Goal: Task Accomplishment & Management: Manage account settings

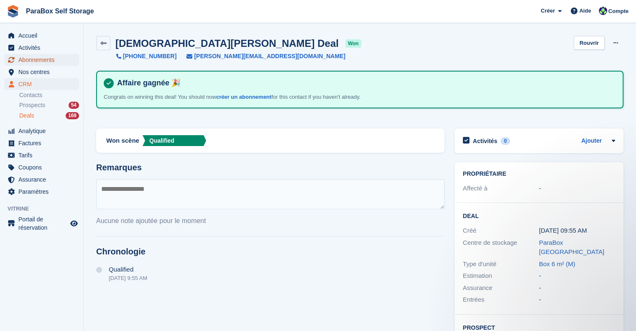
click at [41, 58] on span "Abonnements" at bounding box center [43, 60] width 50 height 12
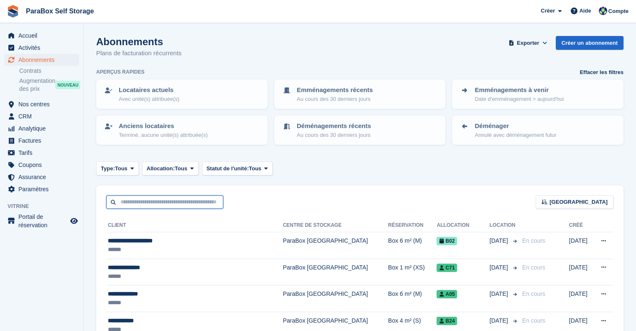
click at [141, 199] on input "text" at bounding box center [164, 202] width 117 height 14
type input "*****"
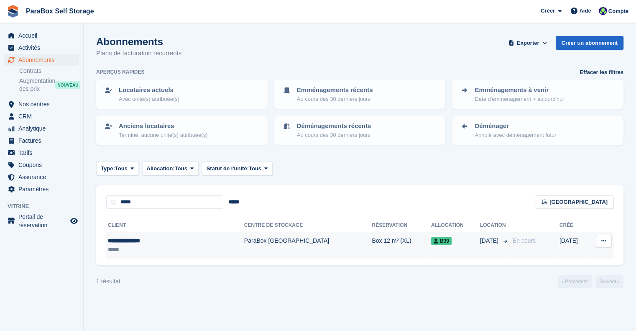
click at [166, 240] on div "**********" at bounding box center [153, 240] width 90 height 9
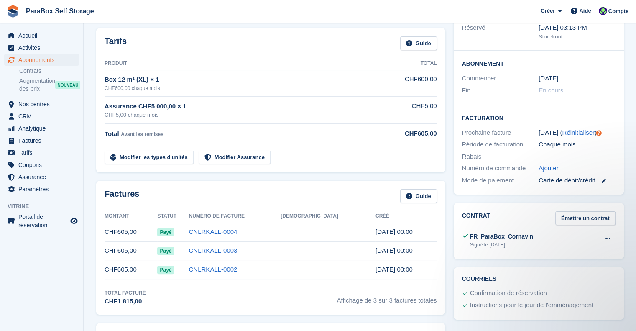
click at [598, 230] on div "FR_ParaBox_Cornavin Signé le 11 Jul Voir Télécharger" at bounding box center [538, 240] width 153 height 20
click at [610, 232] on button at bounding box center [607, 238] width 15 height 13
click at [546, 249] on p "Voir" at bounding box center [575, 254] width 73 height 11
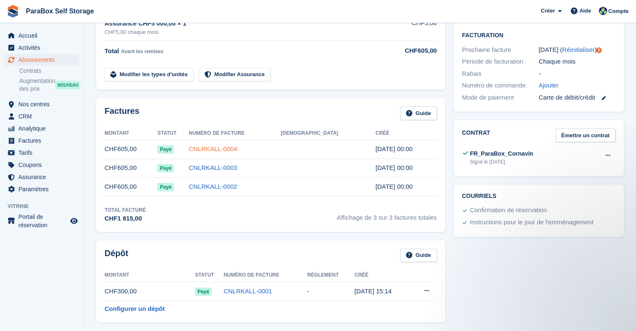
click at [237, 152] on link "CNLRKALL-0004" at bounding box center [212, 148] width 48 height 7
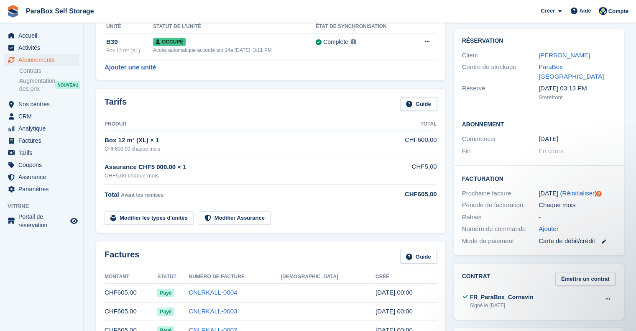
scroll to position [84, 0]
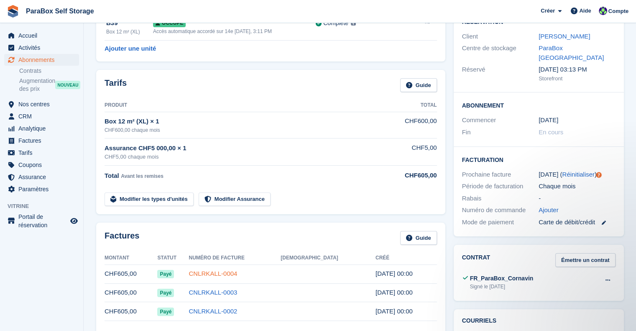
click at [237, 272] on link "CNLRKALL-0004" at bounding box center [212, 273] width 48 height 7
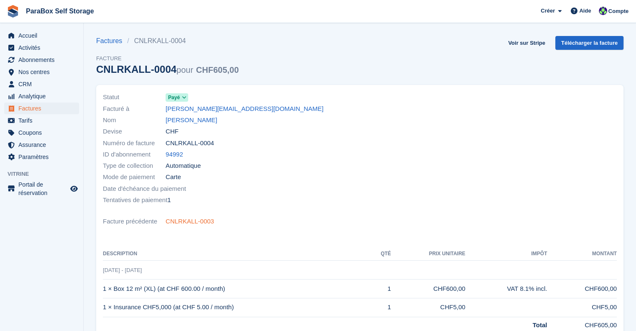
click at [200, 221] on link "CNLRKALL-0003" at bounding box center [189, 221] width 48 height 10
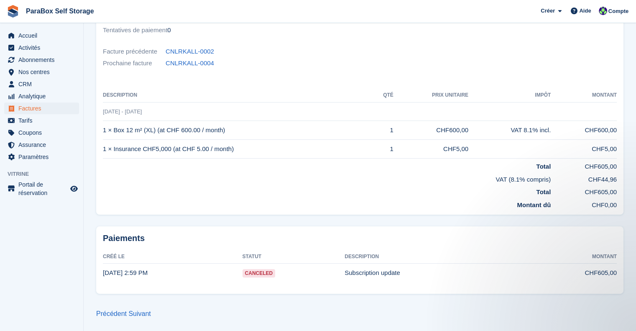
scroll to position [3, 0]
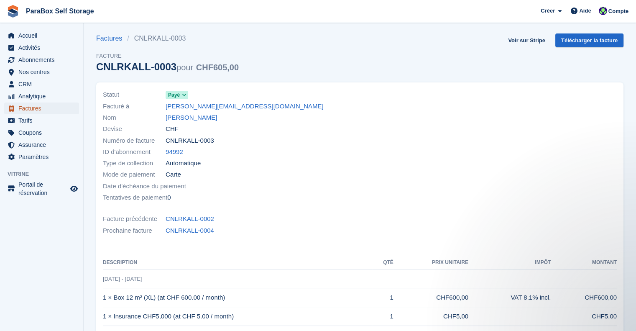
click at [38, 109] on span "Factures" at bounding box center [43, 108] width 50 height 12
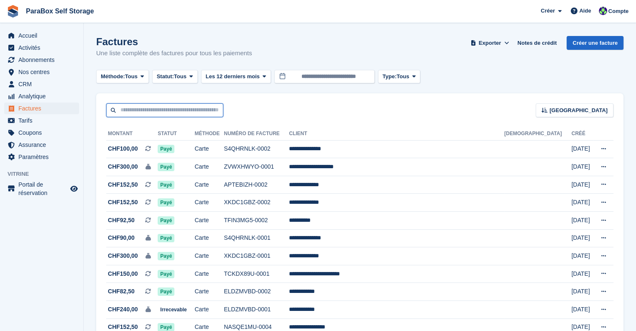
click at [138, 108] on input "text" at bounding box center [164, 110] width 117 height 14
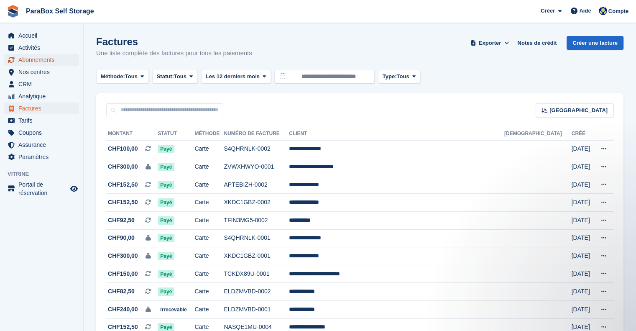
click at [47, 62] on span "Abonnements" at bounding box center [43, 60] width 50 height 12
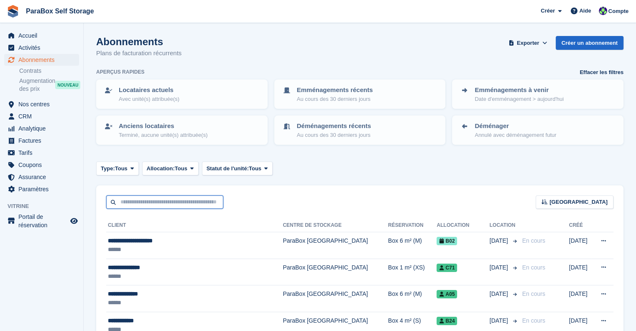
click at [150, 207] on input "text" at bounding box center [164, 202] width 117 height 14
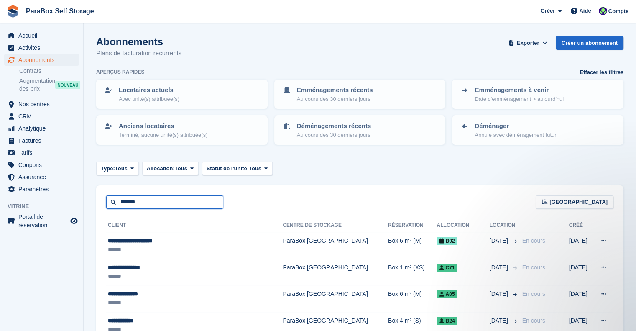
type input "*******"
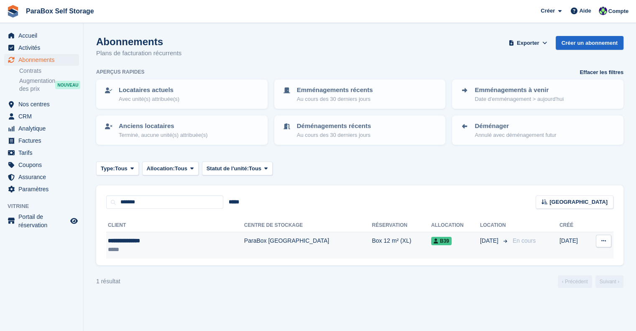
click at [159, 243] on div "**********" at bounding box center [153, 240] width 90 height 9
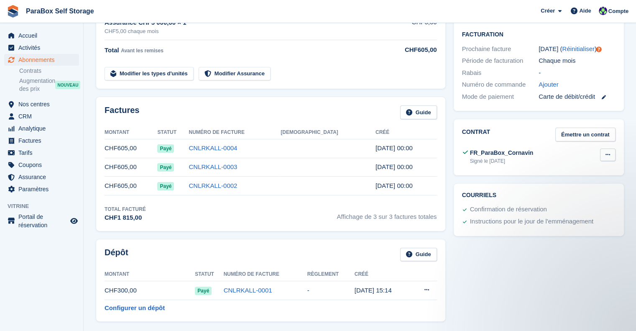
click at [610, 148] on button at bounding box center [607, 154] width 15 height 13
click at [567, 165] on p "Voir" at bounding box center [575, 170] width 73 height 11
click at [31, 127] on span "Analytique" at bounding box center [43, 128] width 50 height 12
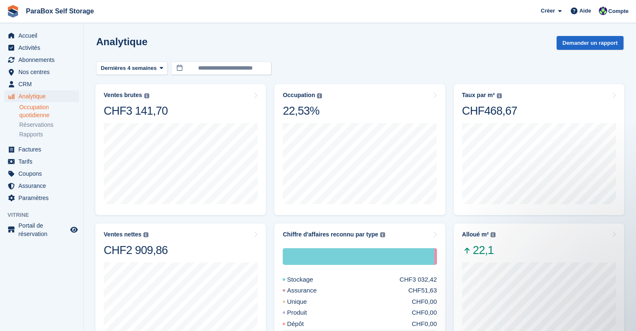
click at [39, 109] on link "Occupation quotidienne" at bounding box center [49, 111] width 60 height 16
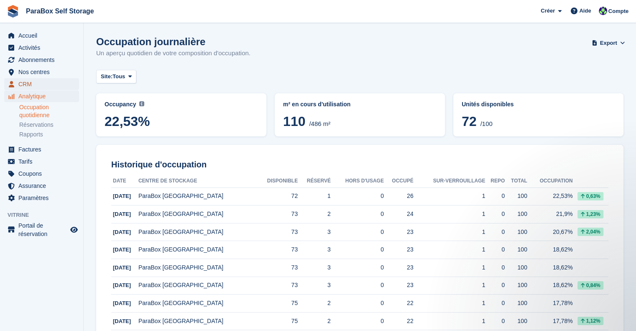
click at [37, 81] on span "CRM" at bounding box center [43, 84] width 50 height 12
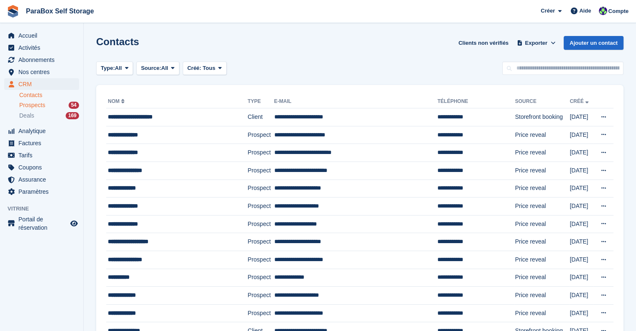
click at [53, 105] on div "Prospects 54" at bounding box center [49, 105] width 60 height 8
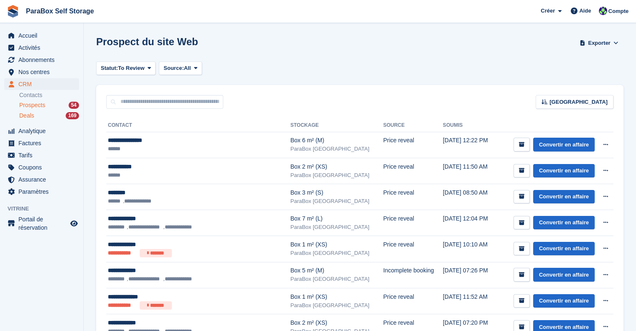
click at [43, 112] on div "Deals 169" at bounding box center [49, 116] width 60 height 8
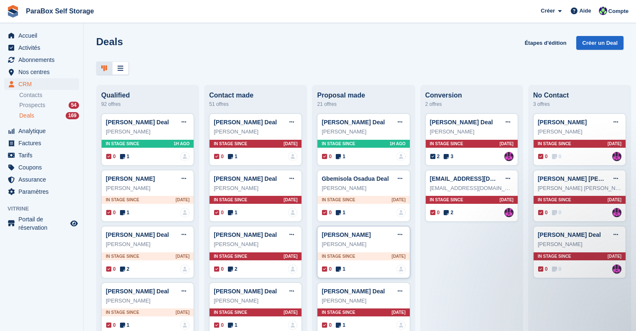
click at [331, 265] on div "0 1 Personne n'est affecté à cette transaction" at bounding box center [363, 268] width 83 height 9
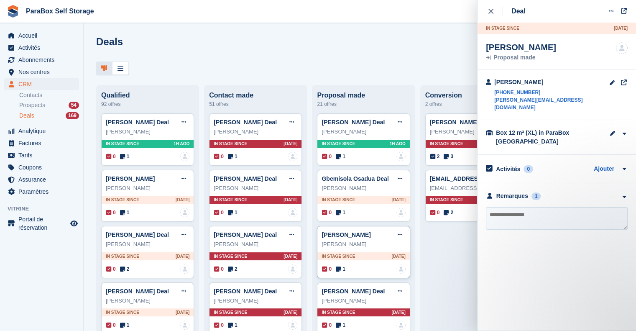
click at [336, 269] on icon at bounding box center [338, 269] width 5 height 6
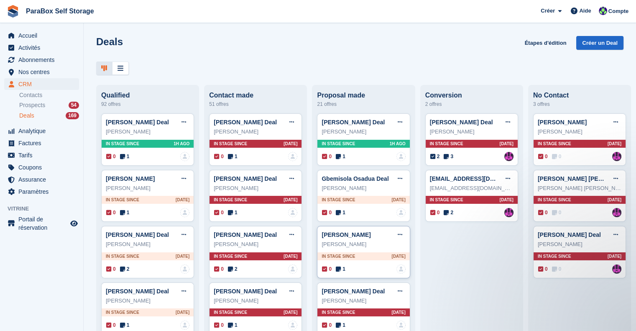
click at [336, 269] on icon at bounding box center [338, 269] width 5 height 6
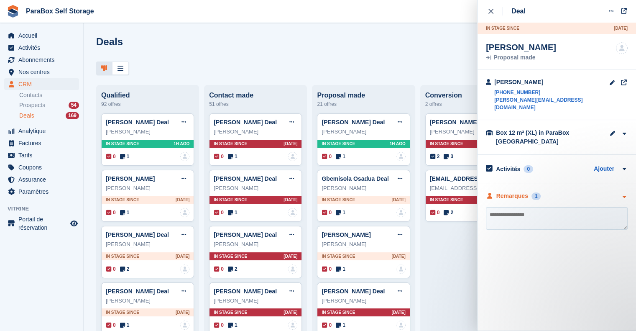
click at [515, 191] on div "Remarques" at bounding box center [512, 195] width 32 height 9
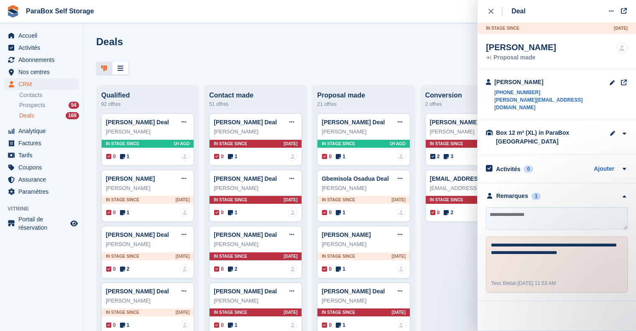
click at [406, 41] on div "Deals Étapes d'édition Créer un Deal" at bounding box center [359, 48] width 527 height 24
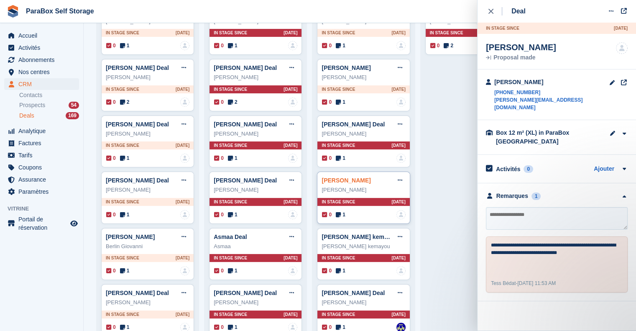
scroll to position [167, 0]
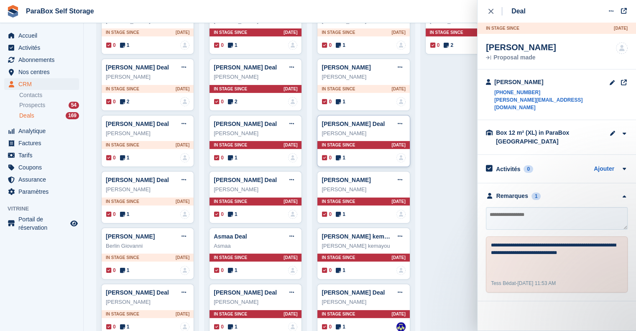
click at [338, 159] on span "1" at bounding box center [341, 158] width 10 height 8
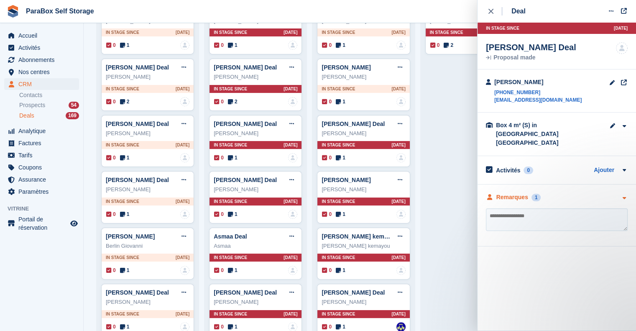
click at [514, 193] on div "Remarques" at bounding box center [512, 197] width 32 height 9
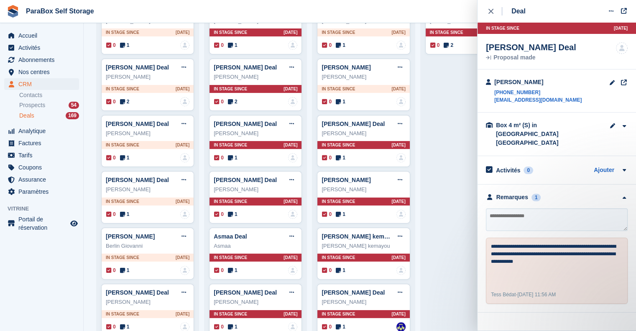
click at [336, 212] on icon at bounding box center [338, 214] width 5 height 6
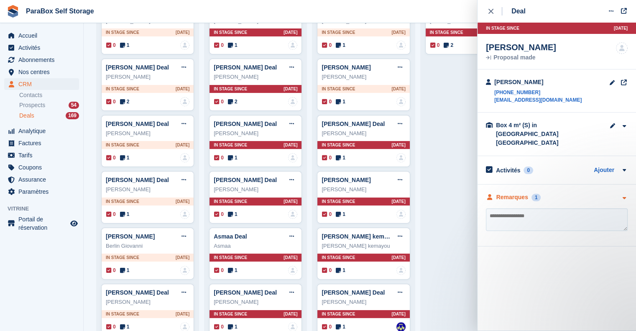
click at [518, 193] on div "Remarques" at bounding box center [512, 197] width 32 height 9
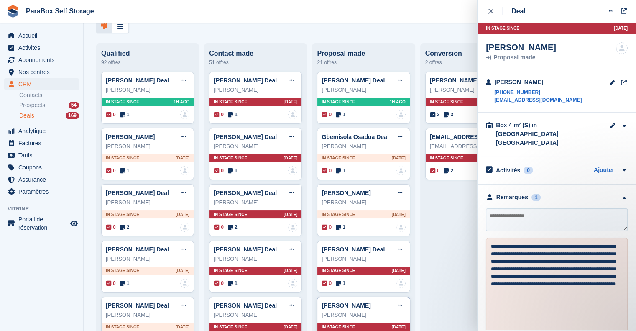
scroll to position [84, 0]
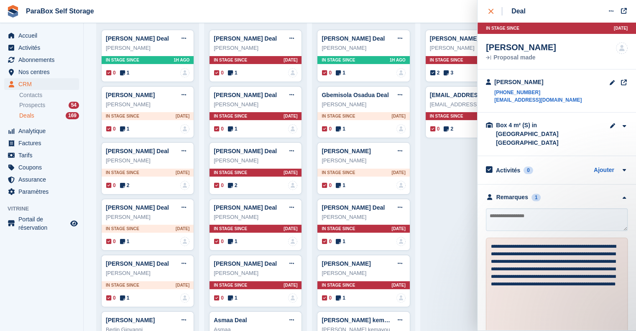
click at [490, 13] on icon "close" at bounding box center [490, 11] width 5 height 5
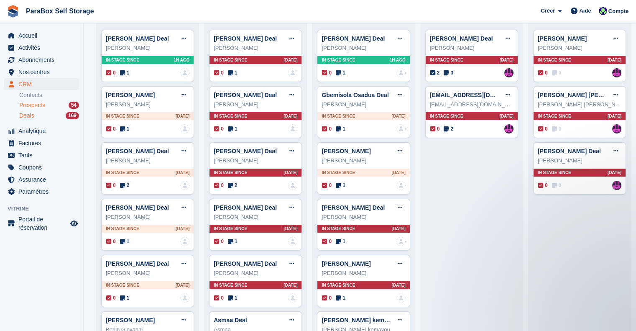
click at [33, 105] on span "Prospects" at bounding box center [32, 105] width 26 height 8
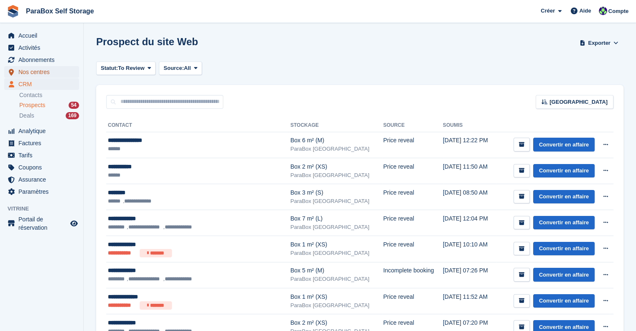
click at [33, 71] on span "Nos centres" at bounding box center [43, 72] width 50 height 12
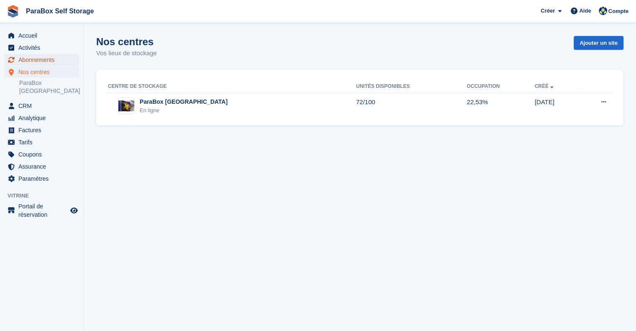
click at [38, 58] on span "Abonnements" at bounding box center [43, 60] width 50 height 12
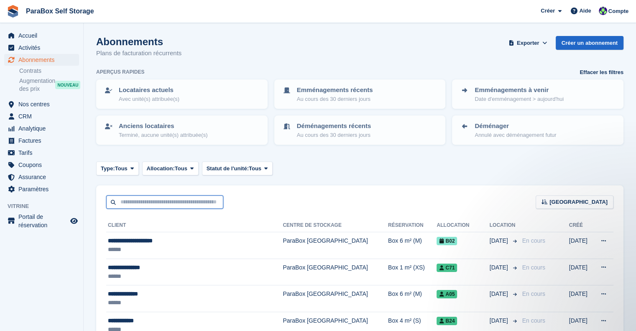
click at [137, 204] on input "text" at bounding box center [164, 202] width 117 height 14
type input "*****"
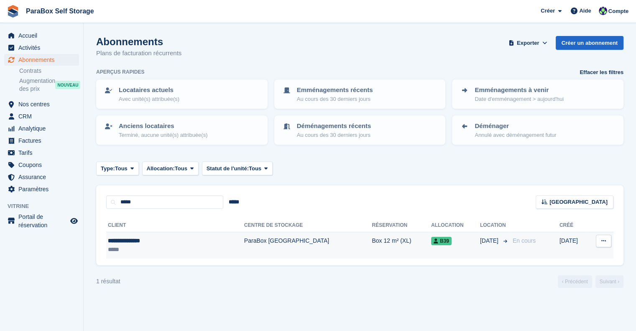
click at [244, 235] on td "ParaBox [GEOGRAPHIC_DATA]" at bounding box center [308, 245] width 128 height 26
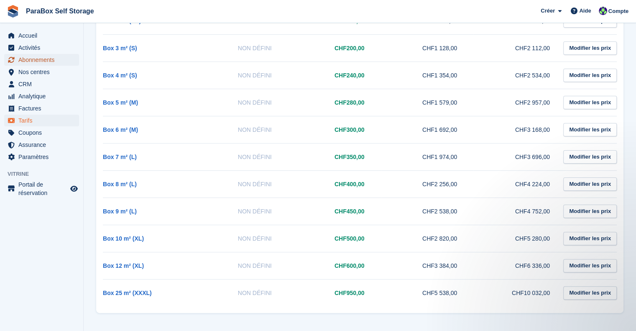
click at [48, 61] on span "Abonnements" at bounding box center [43, 60] width 50 height 12
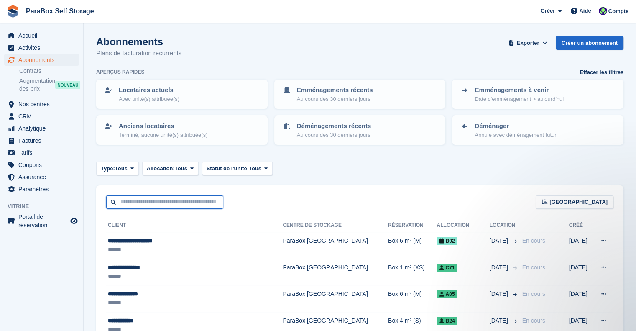
click at [118, 200] on input "text" at bounding box center [164, 202] width 117 height 14
type input "*"
type input "******"
